Goal: Information Seeking & Learning: Learn about a topic

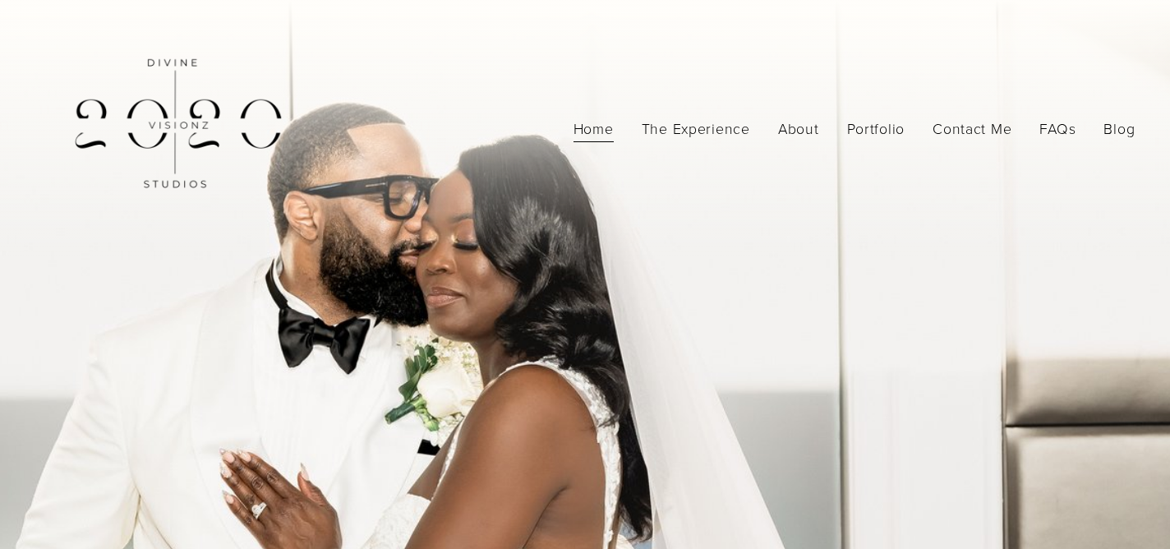
click at [970, 121] on span "Contact Me" at bounding box center [972, 129] width 79 height 26
click at [954, 137] on span "Contact Me" at bounding box center [972, 129] width 79 height 26
click at [825, 127] on nav "Home The Experience About Portfolio Photography Videography Contact Me Contact …" at bounding box center [855, 129] width 562 height 29
click at [804, 132] on link "About" at bounding box center [798, 129] width 41 height 29
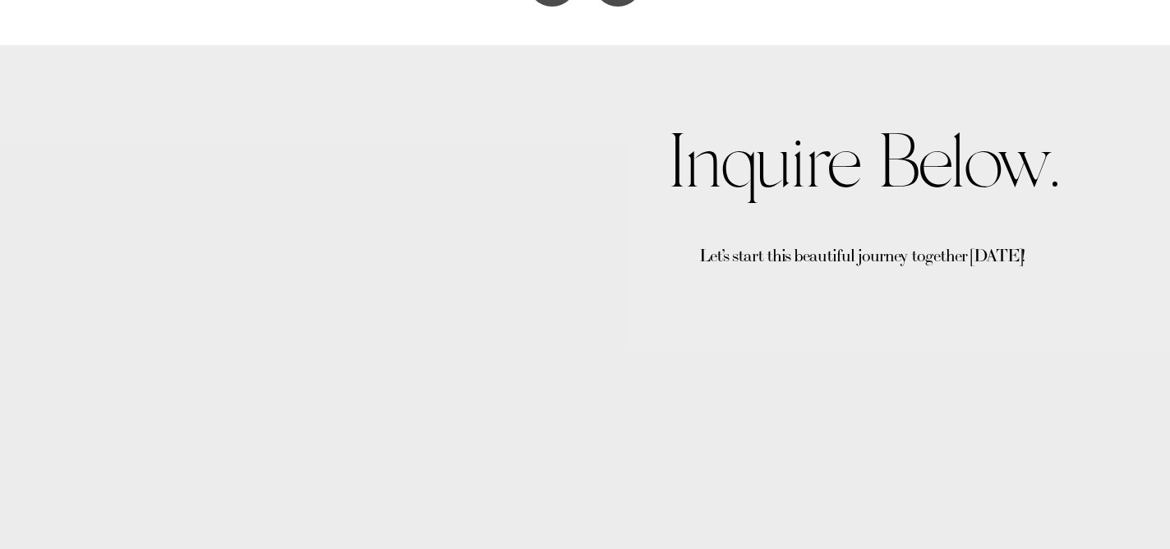
scroll to position [2785, 0]
